Goal: Find specific page/section: Find specific page/section

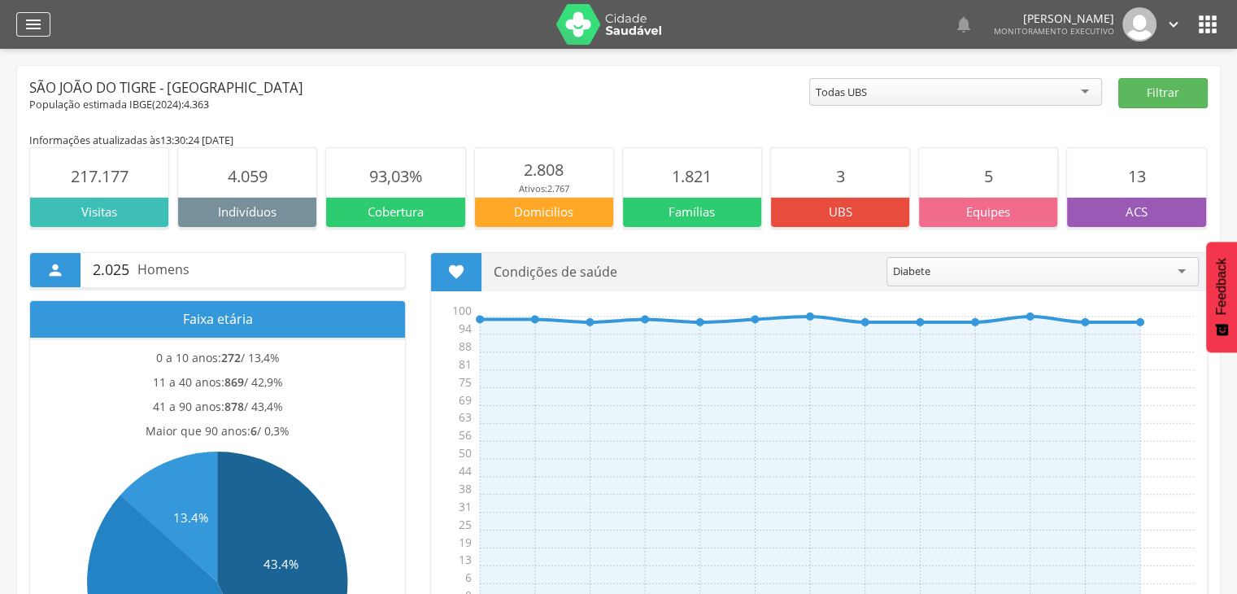
click at [33, 24] on icon "" at bounding box center [34, 25] width 20 height 20
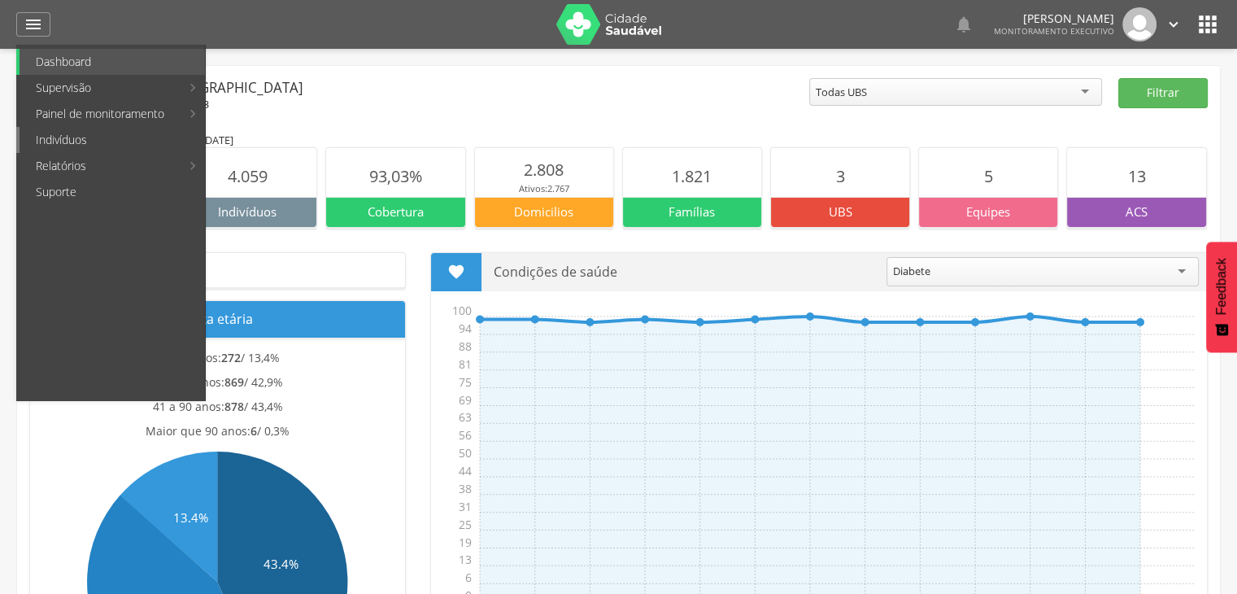
click at [54, 132] on link "Indivíduos" at bounding box center [112, 140] width 185 height 26
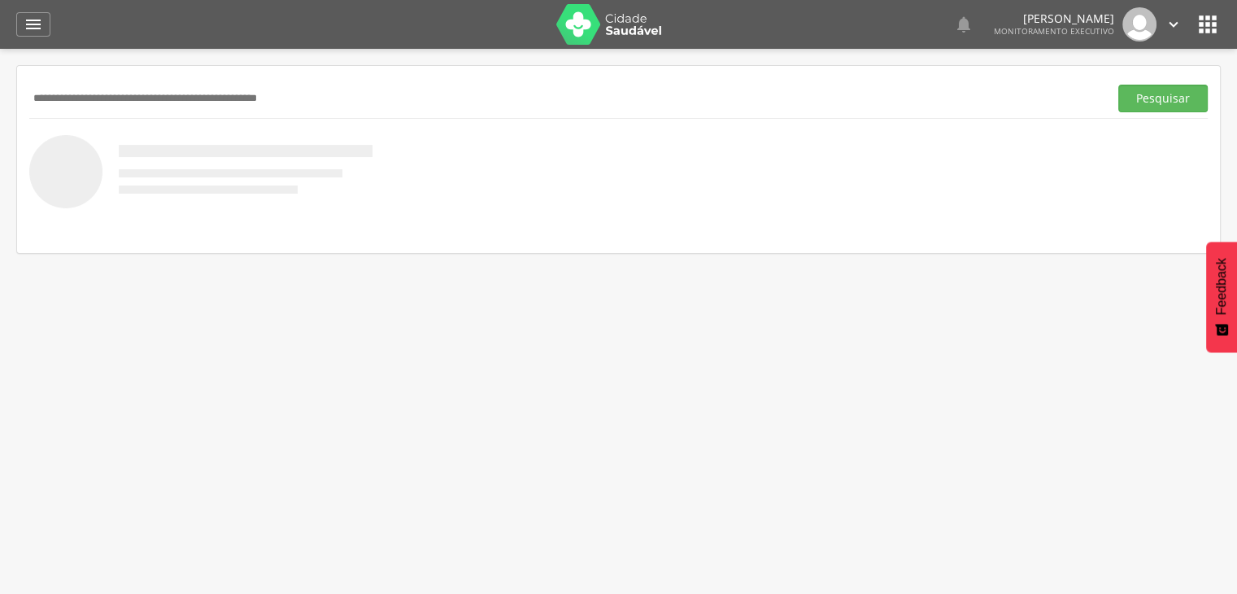
click at [81, 92] on input "text" at bounding box center [565, 99] width 1073 height 28
type input "**********"
click at [1118, 85] on button "Pesquisar" at bounding box center [1162, 99] width 89 height 28
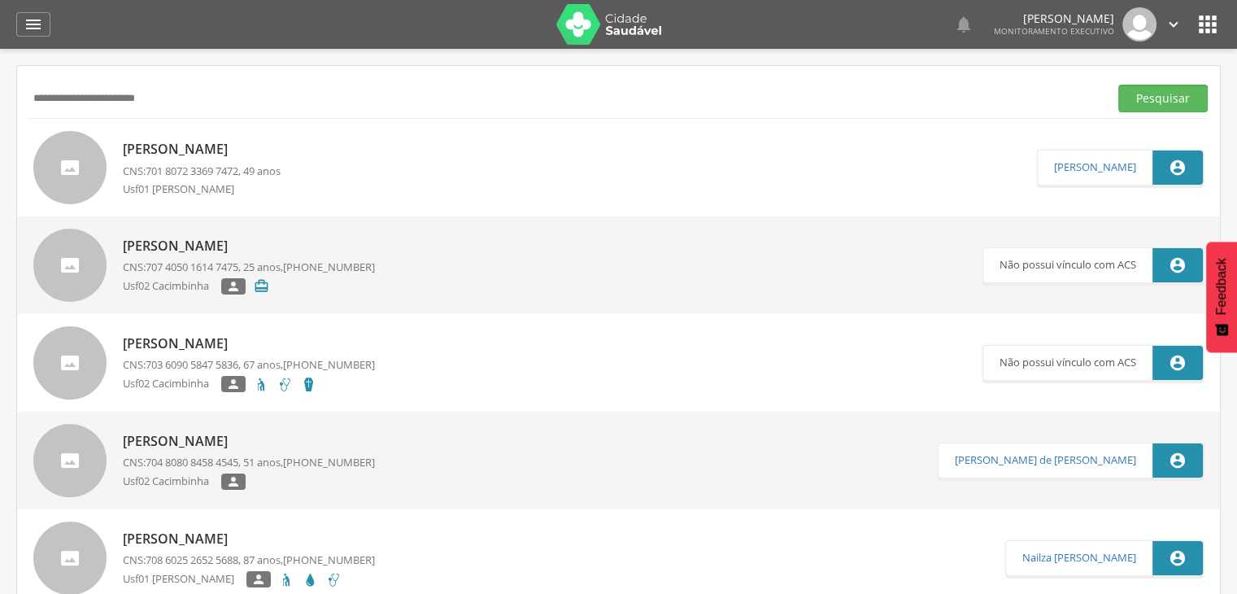
click at [163, 154] on p "[PERSON_NAME]" at bounding box center [202, 149] width 158 height 19
type input "**********"
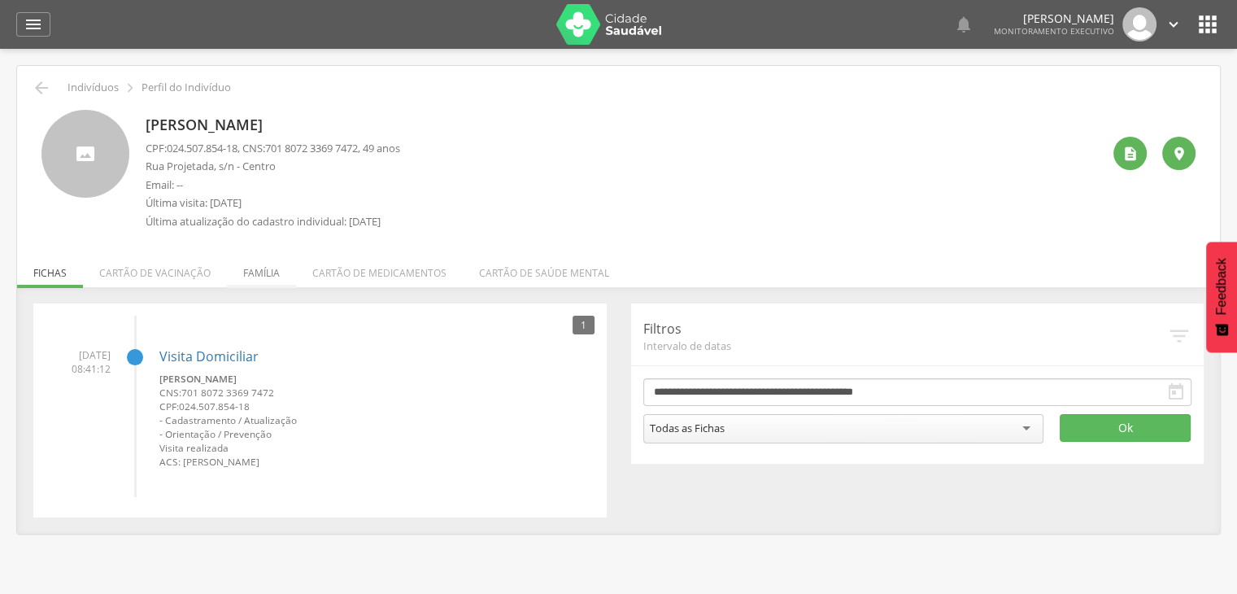
click at [268, 273] on li "Família" at bounding box center [261, 269] width 69 height 38
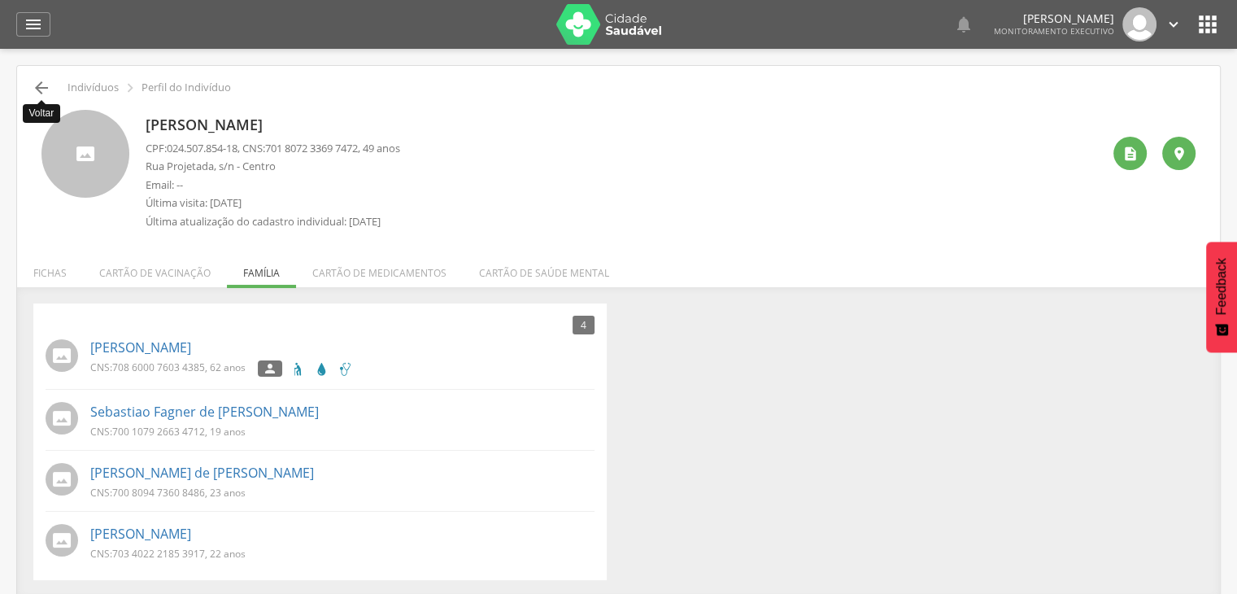
click at [41, 89] on icon "" at bounding box center [42, 88] width 20 height 20
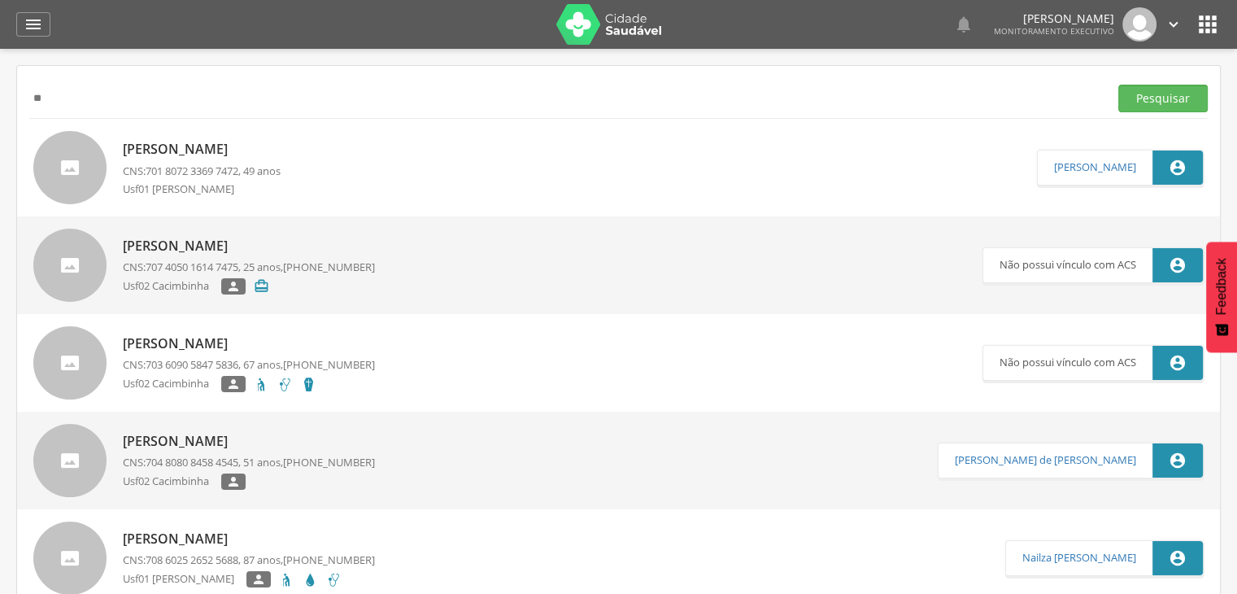
type input "*"
click at [1118, 85] on button "Pesquisar" at bounding box center [1162, 99] width 89 height 28
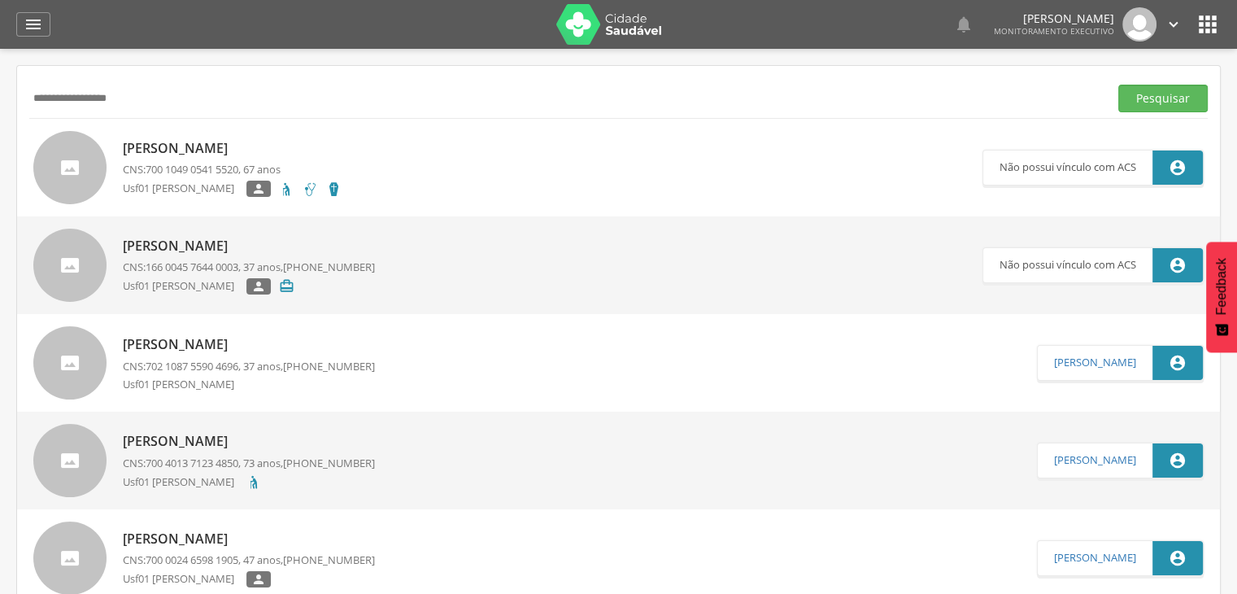
click at [176, 341] on p "[PERSON_NAME]" at bounding box center [249, 344] width 252 height 19
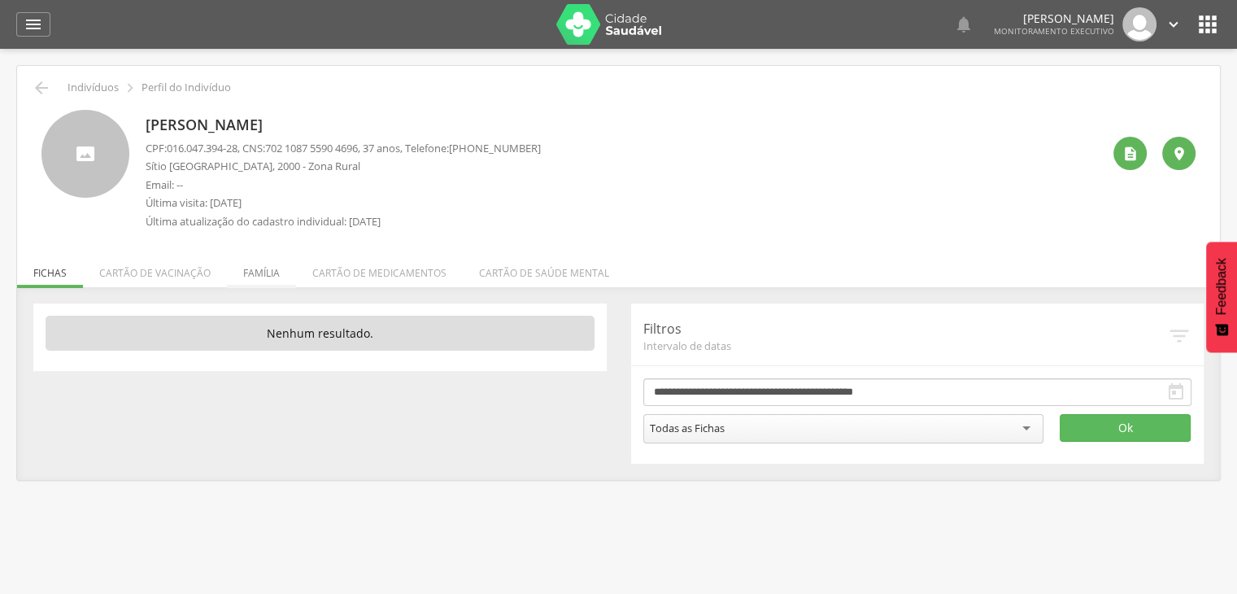
click at [276, 274] on li "Família" at bounding box center [261, 269] width 69 height 38
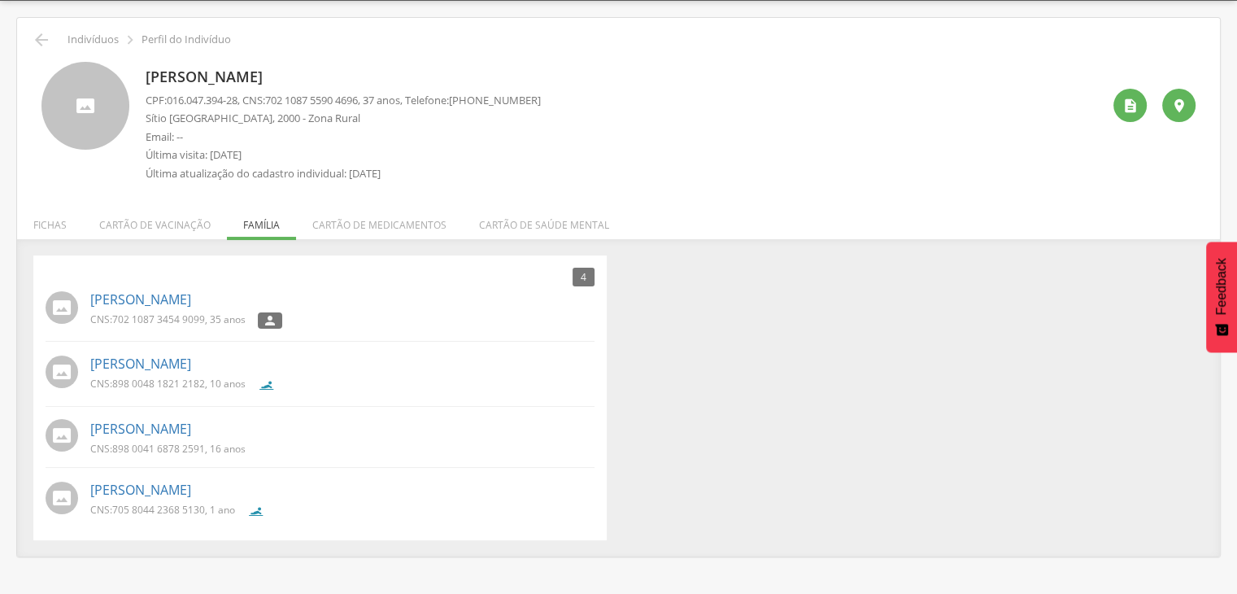
scroll to position [49, 0]
click at [40, 35] on icon "" at bounding box center [42, 39] width 20 height 20
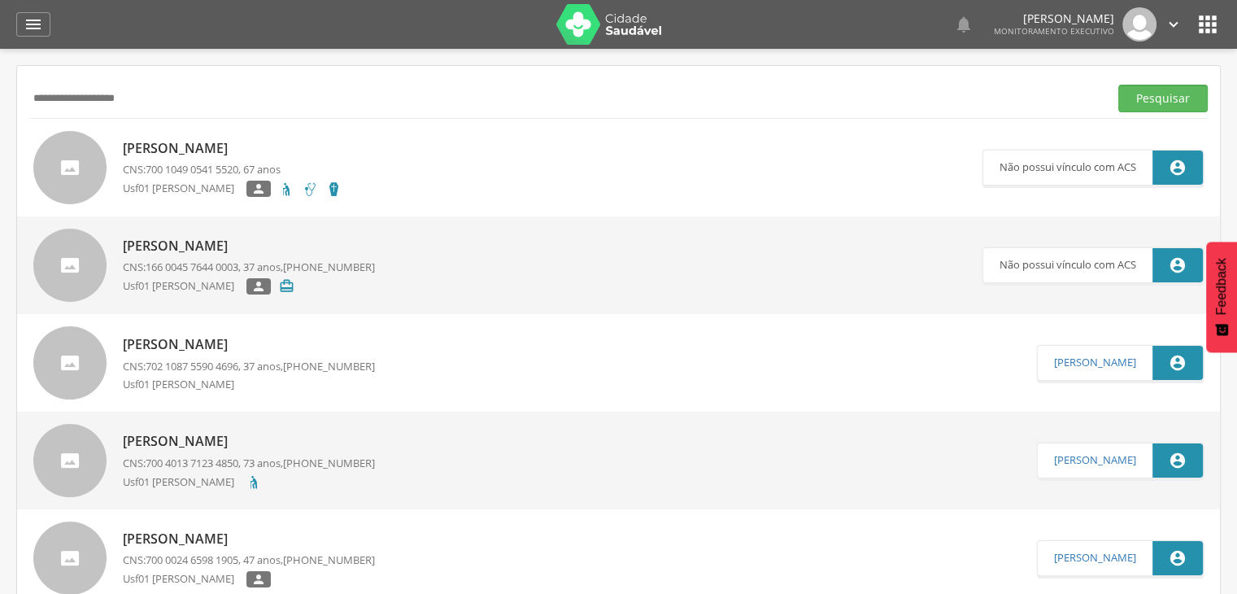
type input "**********"
click at [1118, 85] on button "Pesquisar" at bounding box center [1162, 99] width 89 height 28
